Goal: Information Seeking & Learning: Learn about a topic

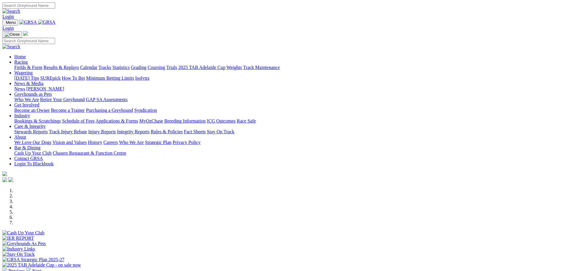
scroll to position [149, 0]
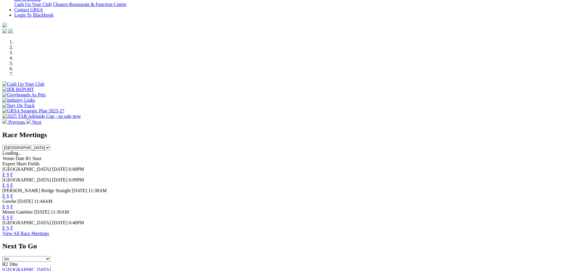
click at [13, 204] on link "F" at bounding box center [11, 206] width 3 height 5
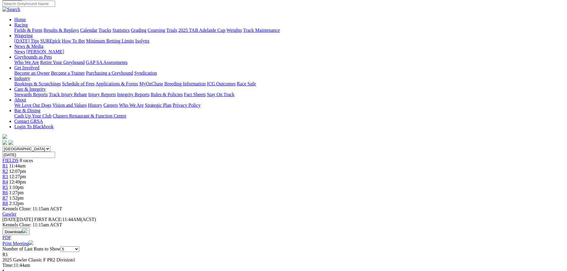
scroll to position [60, 0]
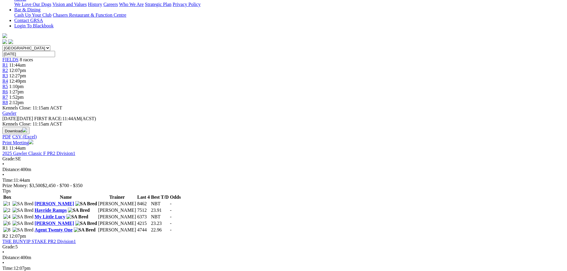
scroll to position [30, 0]
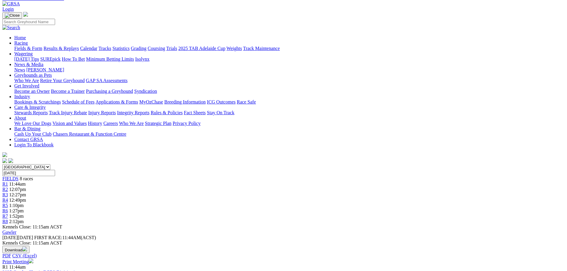
click at [97, 46] on link "Calendar" at bounding box center [88, 48] width 17 height 5
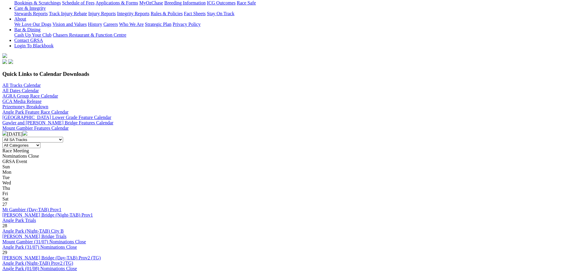
scroll to position [149, 0]
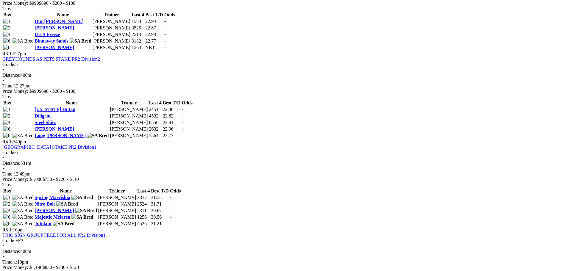
scroll to position [431, 0]
